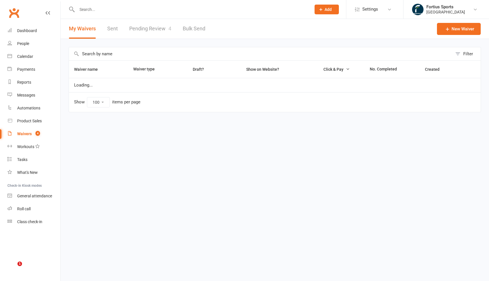
select select "100"
